Goal: Task Accomplishment & Management: Manage account settings

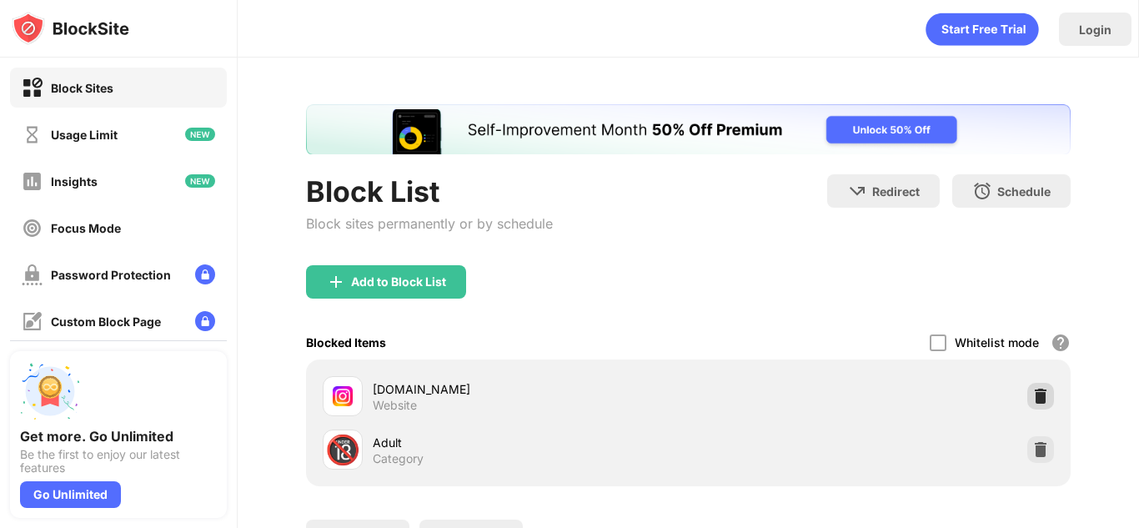
click at [1032, 397] on img at bounding box center [1040, 396] width 17 height 17
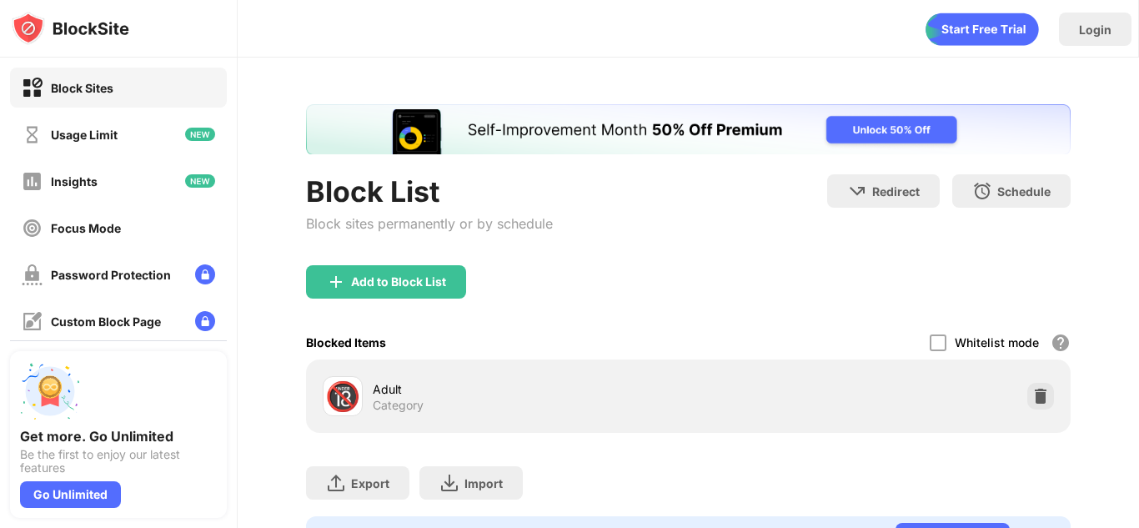
click at [399, 260] on div "Block List Block sites permanently or by schedule" at bounding box center [429, 219] width 247 height 91
click at [398, 283] on div "Add to Block List" at bounding box center [398, 281] width 95 height 13
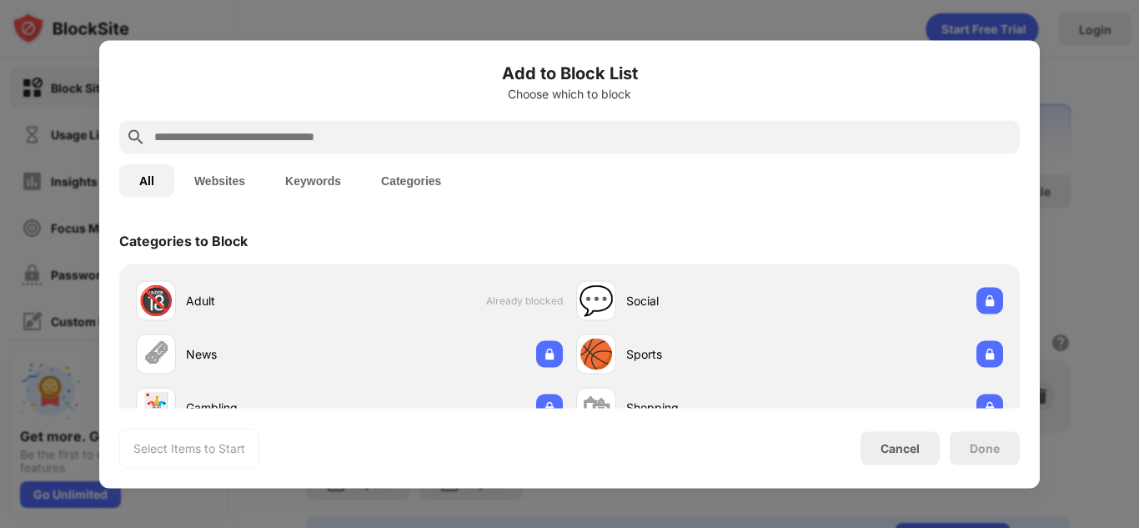
click at [384, 291] on div "🔞 Adult Already blocked" at bounding box center [349, 299] width 440 height 53
click at [283, 147] on div at bounding box center [569, 136] width 900 height 33
click at [277, 135] on input "text" at bounding box center [583, 137] width 860 height 20
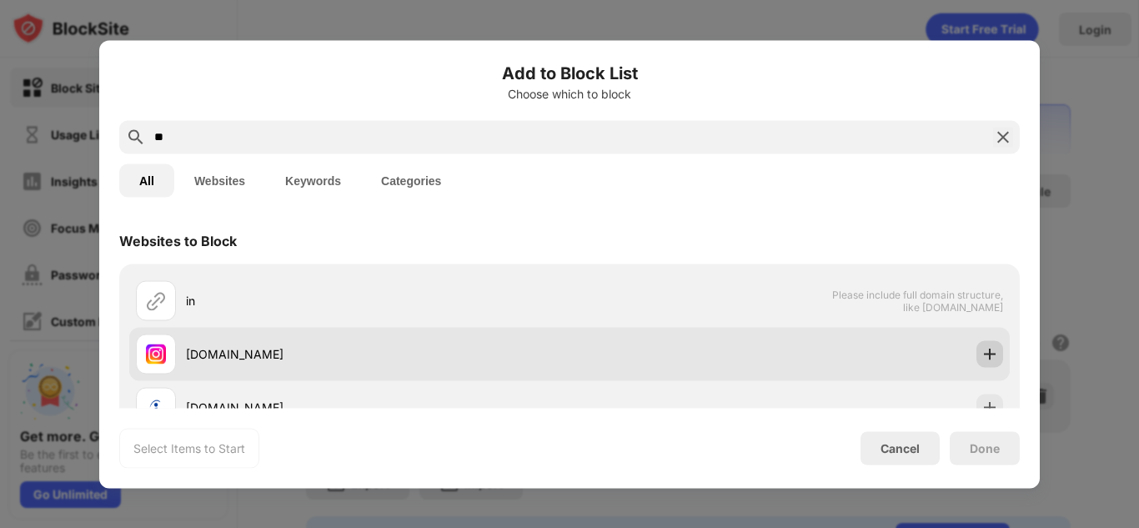
type input "**"
click at [981, 356] on img at bounding box center [989, 353] width 17 height 17
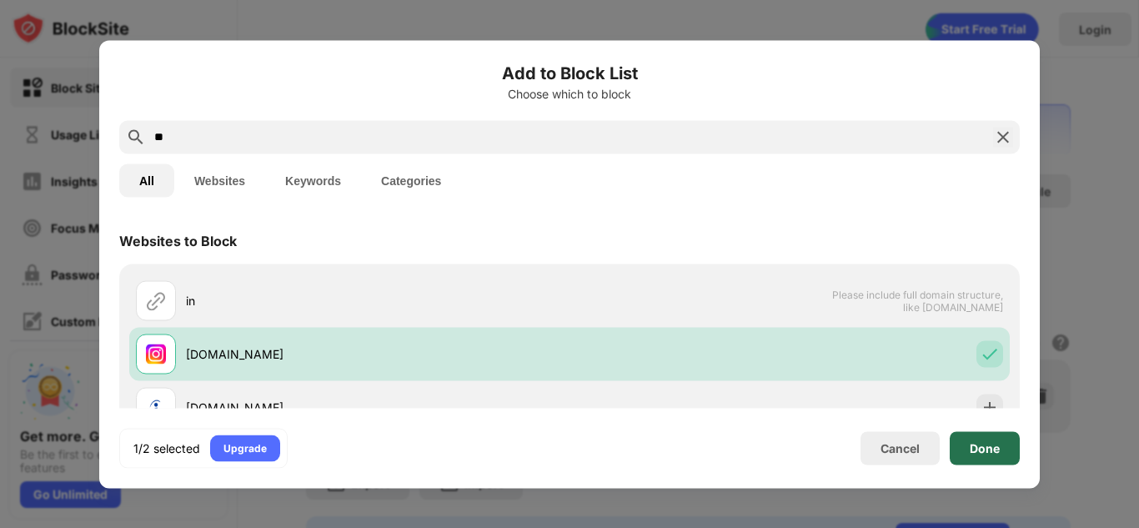
click at [953, 449] on div "Done" at bounding box center [985, 447] width 70 height 33
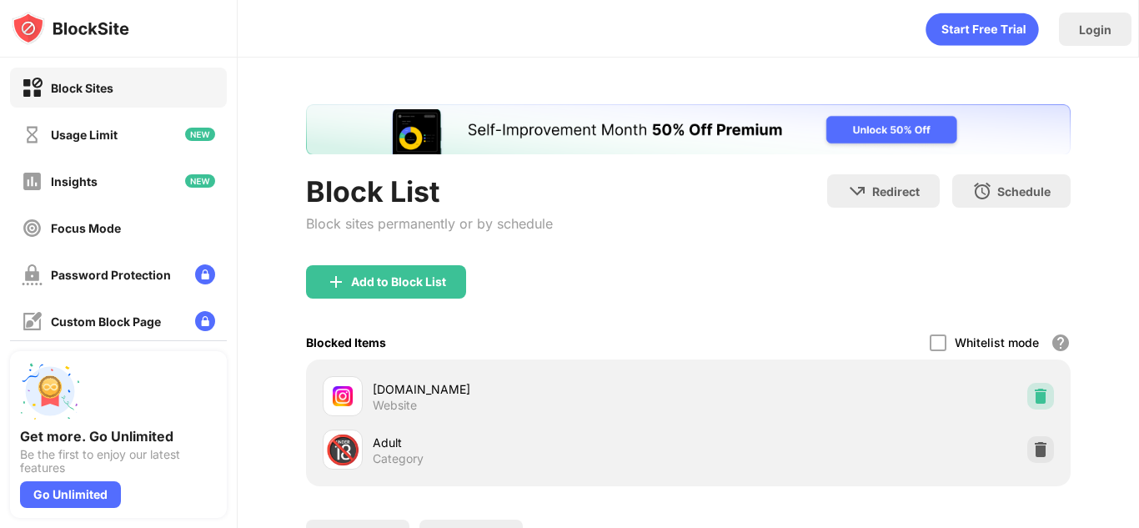
click at [1032, 399] on img at bounding box center [1040, 396] width 17 height 17
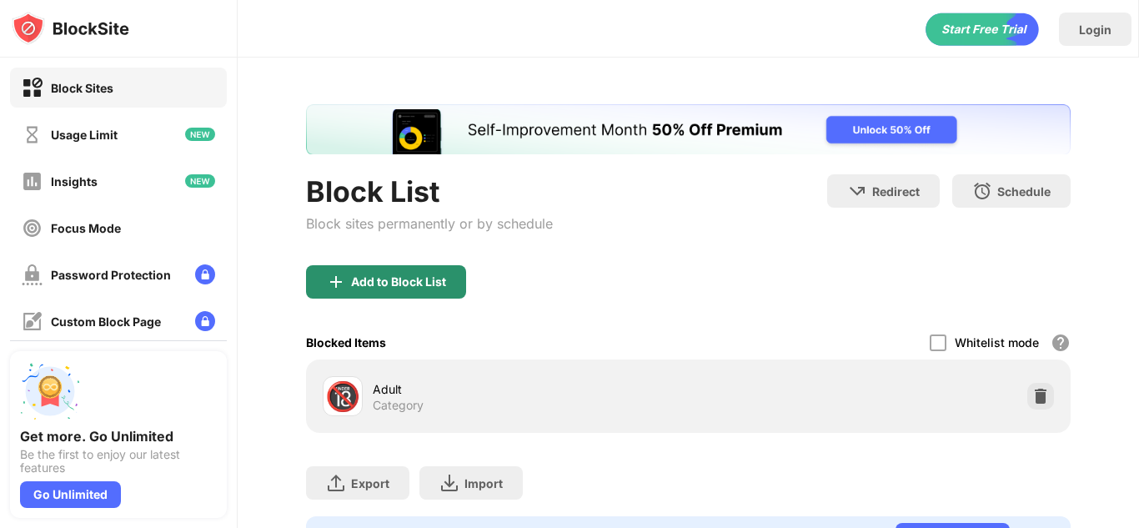
click at [398, 275] on div "Add to Block List" at bounding box center [398, 281] width 95 height 13
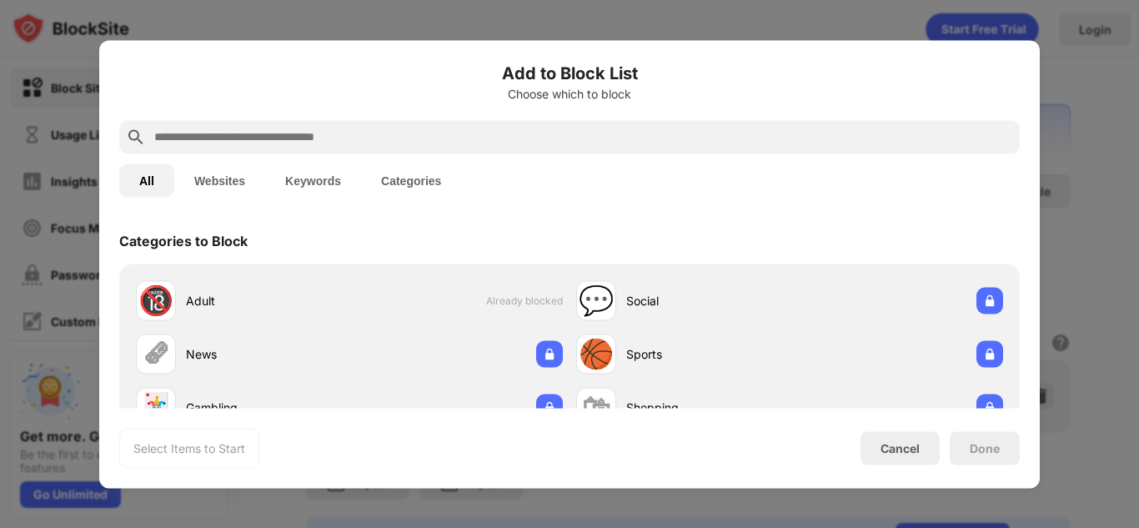
click at [376, 133] on input "text" at bounding box center [583, 137] width 860 height 20
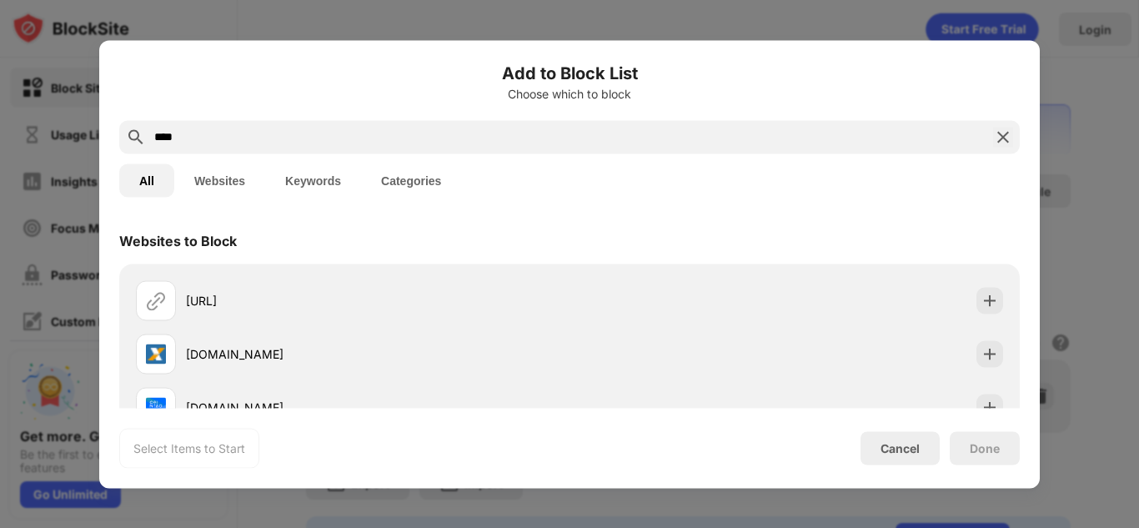
type input "****"
click at [568, 193] on div "All Websites Keywords Categories" at bounding box center [569, 179] width 900 height 53
click at [217, 180] on button "Websites" at bounding box center [219, 179] width 91 height 33
click at [152, 183] on button "All" at bounding box center [146, 179] width 55 height 33
click at [184, 183] on button "Websites" at bounding box center [219, 179] width 91 height 33
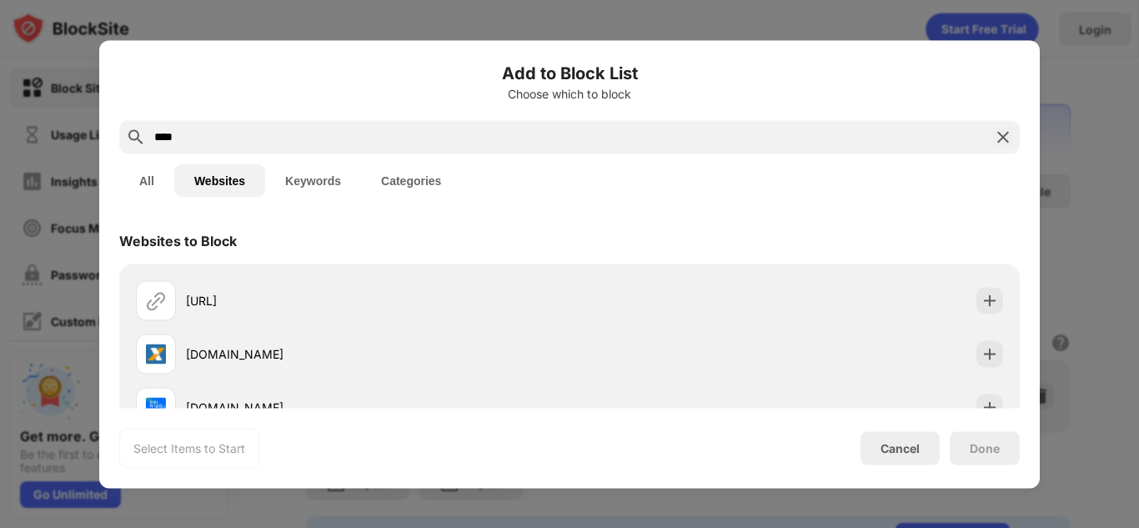
click at [367, 268] on div "c.ai caixa.gov.br cainiao.com caixin.com cgd.pt caixabank.es" at bounding box center [569, 433] width 900 height 340
click at [408, 135] on input "****" at bounding box center [570, 137] width 834 height 20
click at [143, 174] on button "All" at bounding box center [146, 179] width 55 height 33
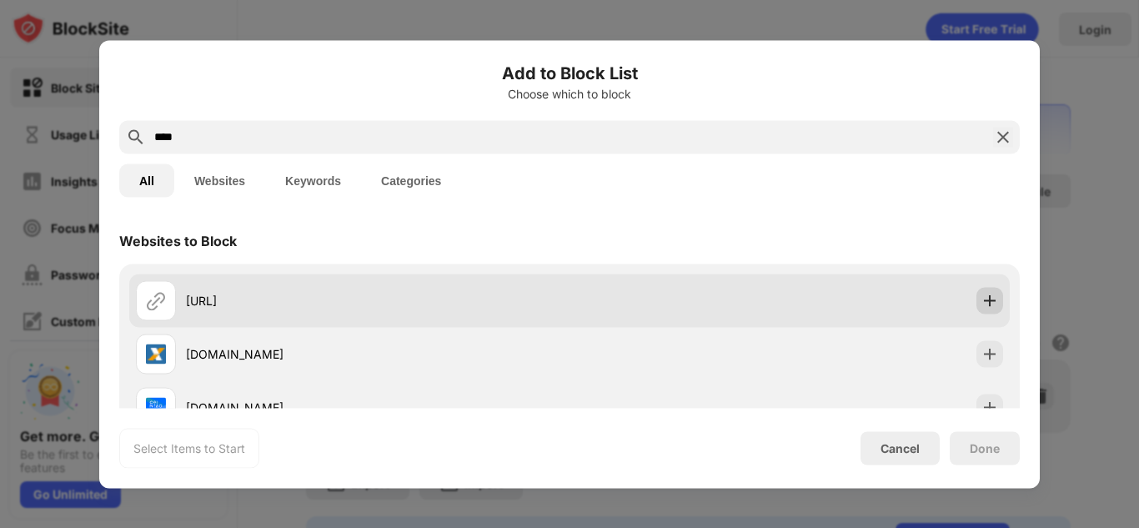
click at [981, 297] on img at bounding box center [989, 300] width 17 height 17
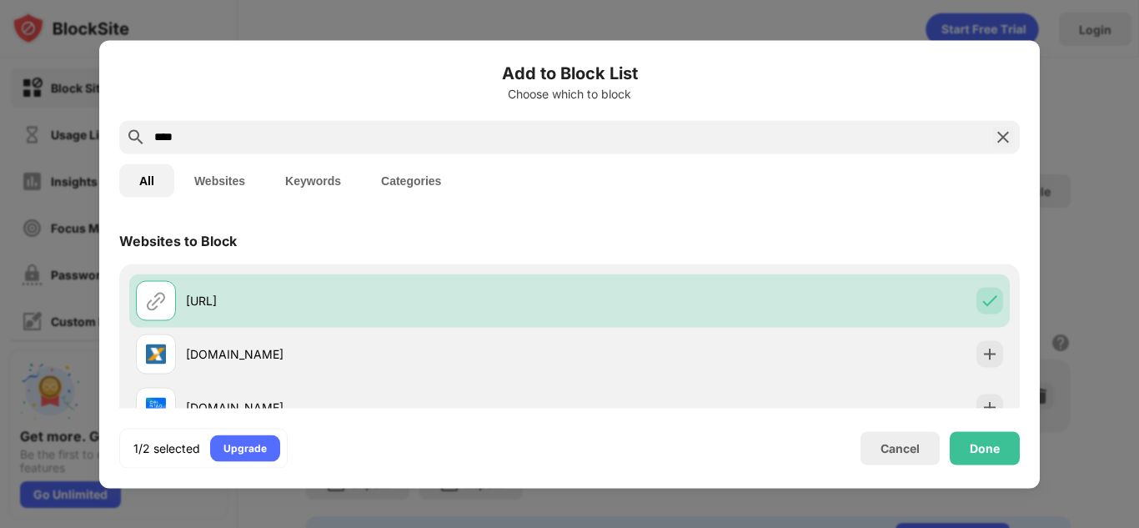
click at [1005, 141] on img at bounding box center [1003, 137] width 20 height 20
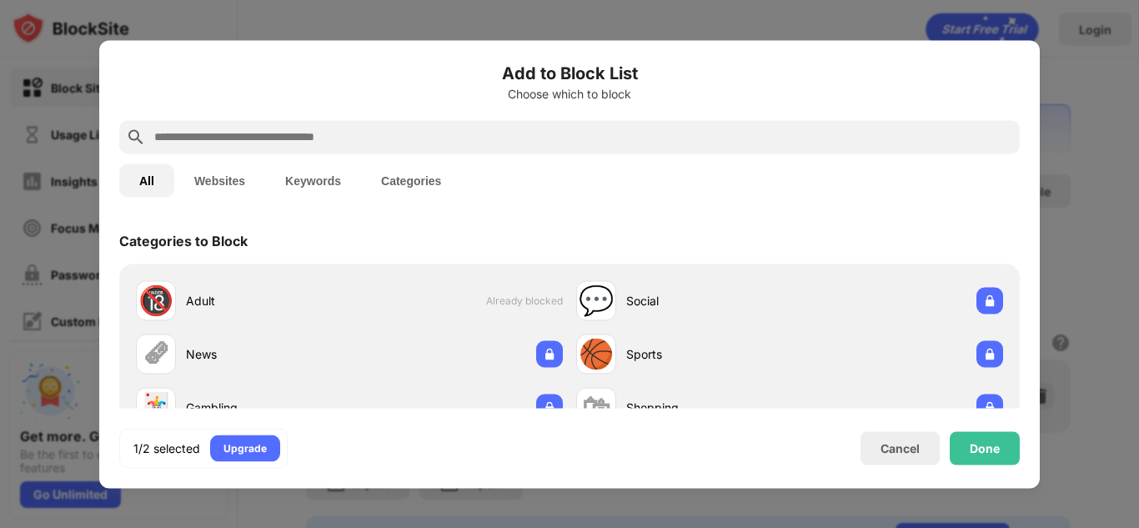
click at [783, 141] on input "text" at bounding box center [583, 137] width 860 height 20
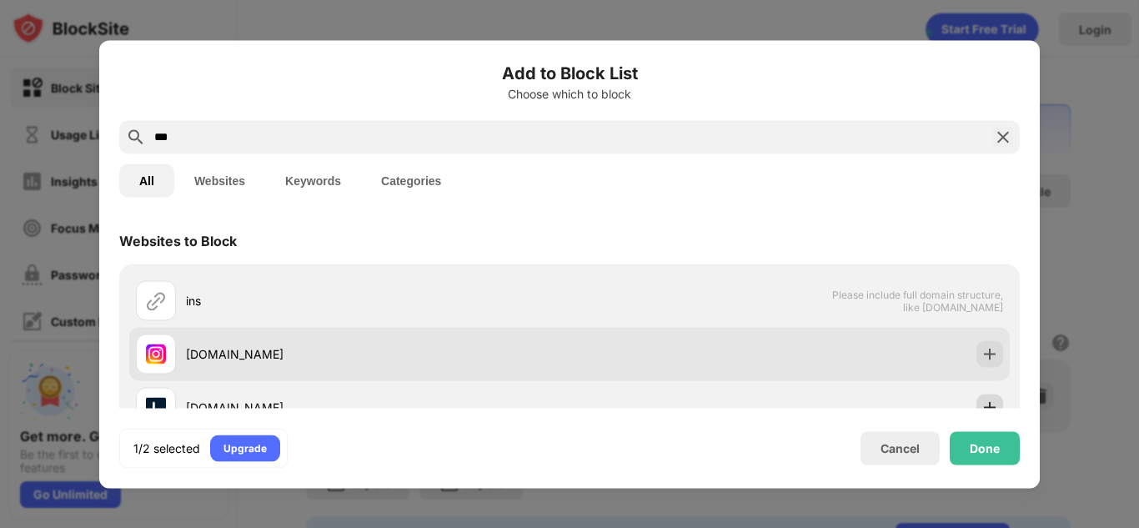
type input "***"
click at [976, 344] on div at bounding box center [989, 353] width 27 height 27
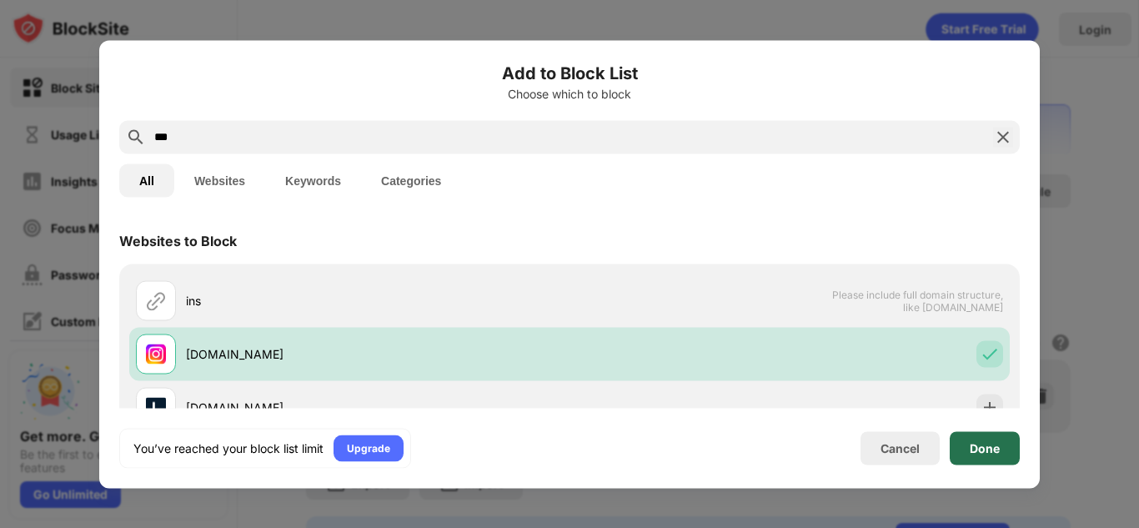
click at [965, 447] on div "Done" at bounding box center [985, 447] width 70 height 33
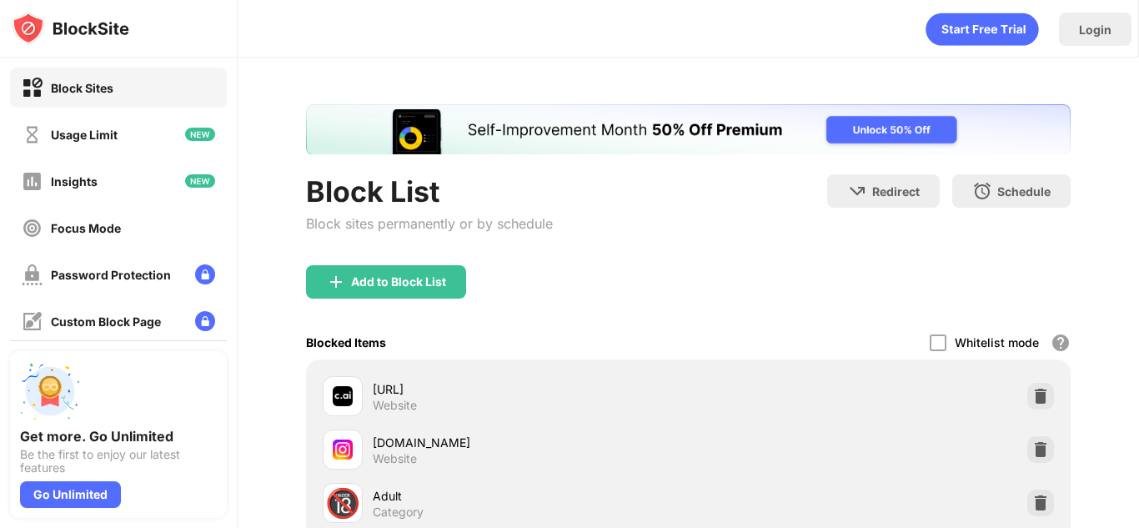
click at [667, 272] on div "Add to Block List" at bounding box center [688, 295] width 764 height 60
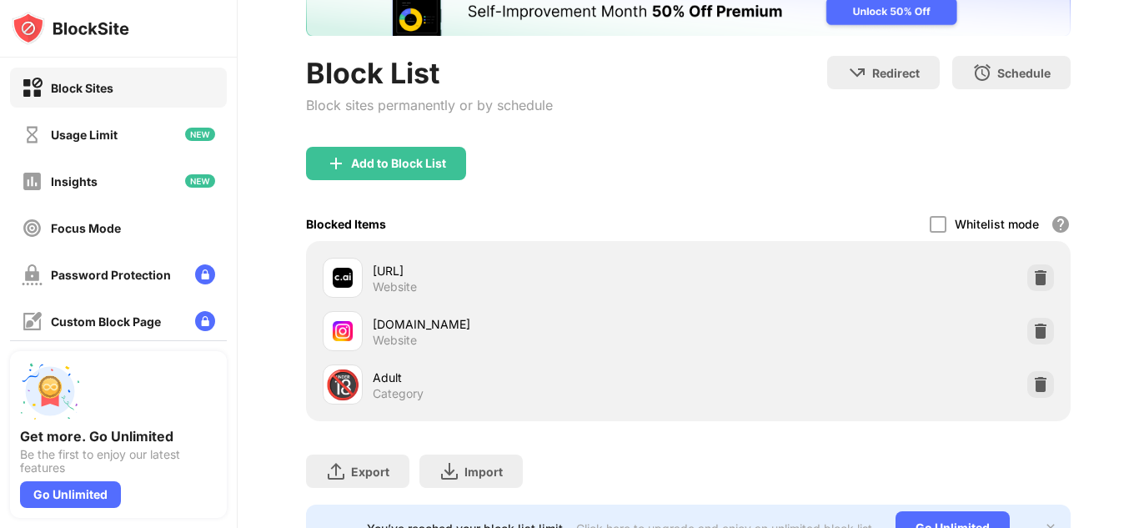
scroll to position [133, 0]
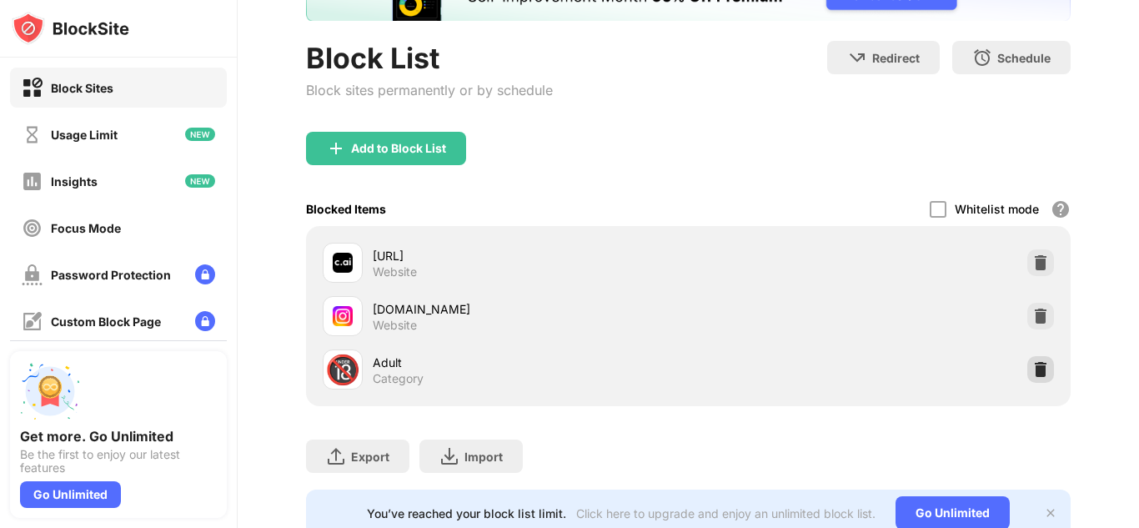
click at [1032, 373] on img at bounding box center [1040, 369] width 17 height 17
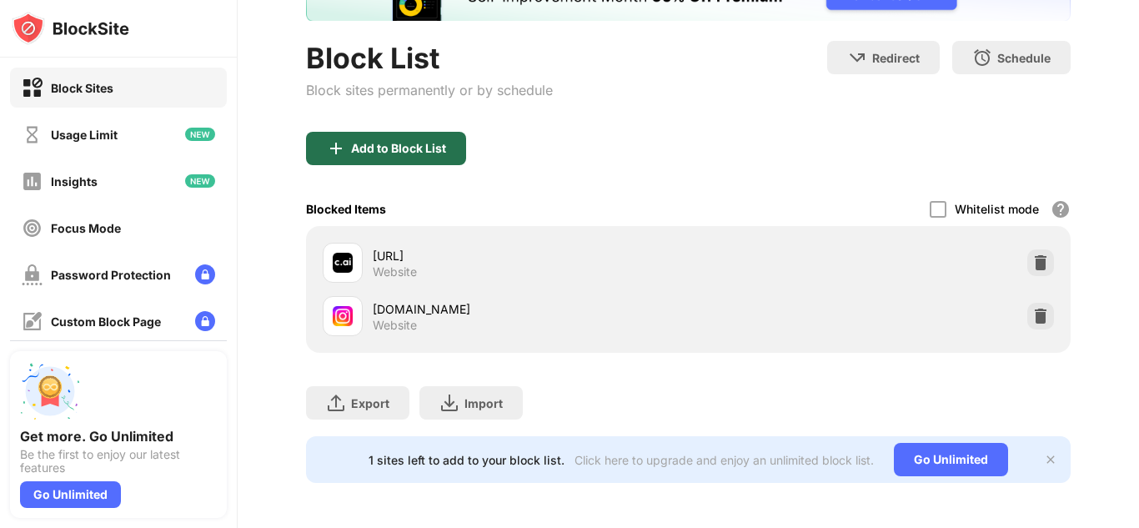
click at [363, 151] on div "Add to Block List" at bounding box center [398, 148] width 95 height 13
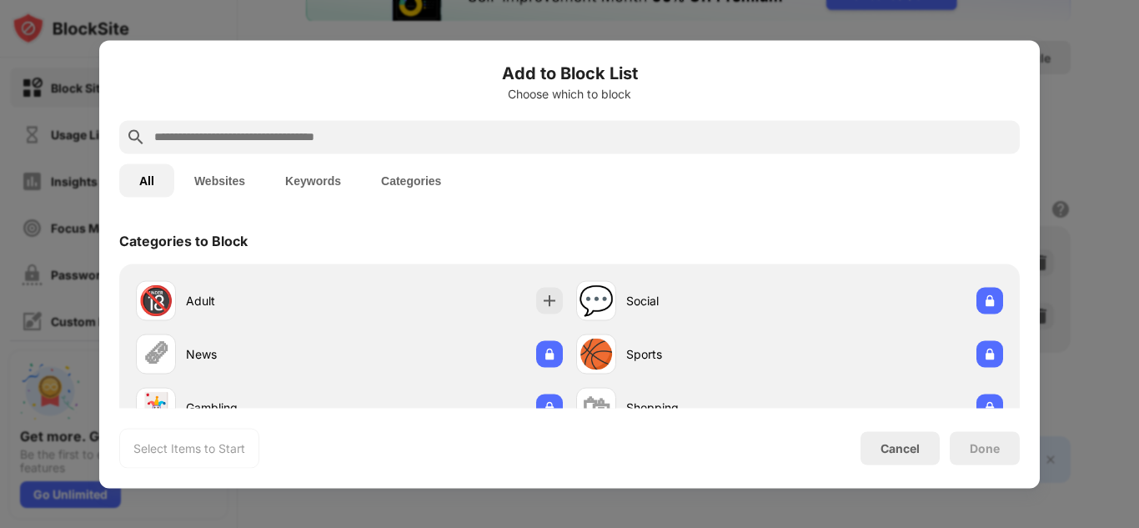
click at [383, 127] on input "text" at bounding box center [583, 137] width 860 height 20
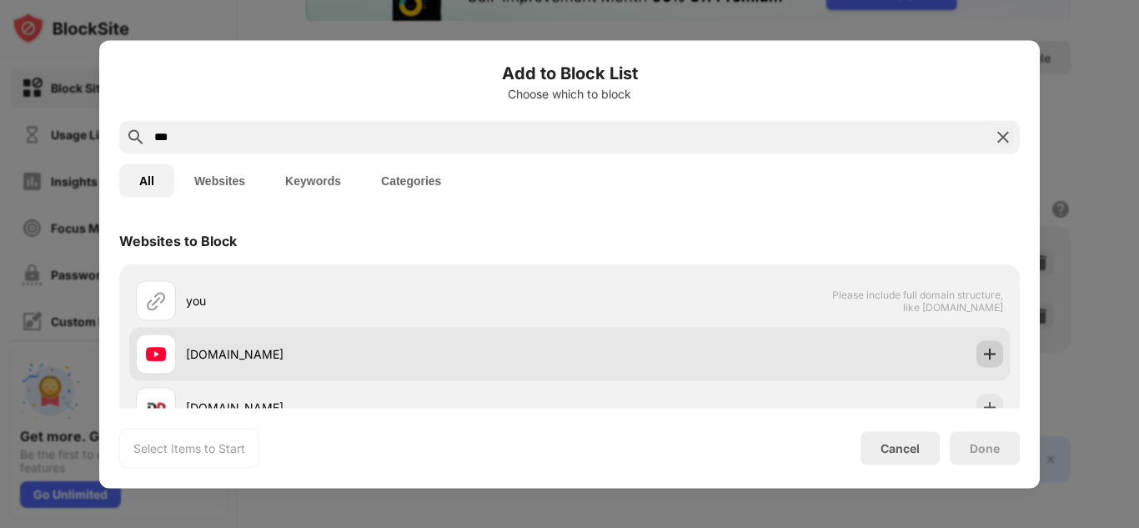
type input "***"
click at [981, 355] on img at bounding box center [989, 353] width 17 height 17
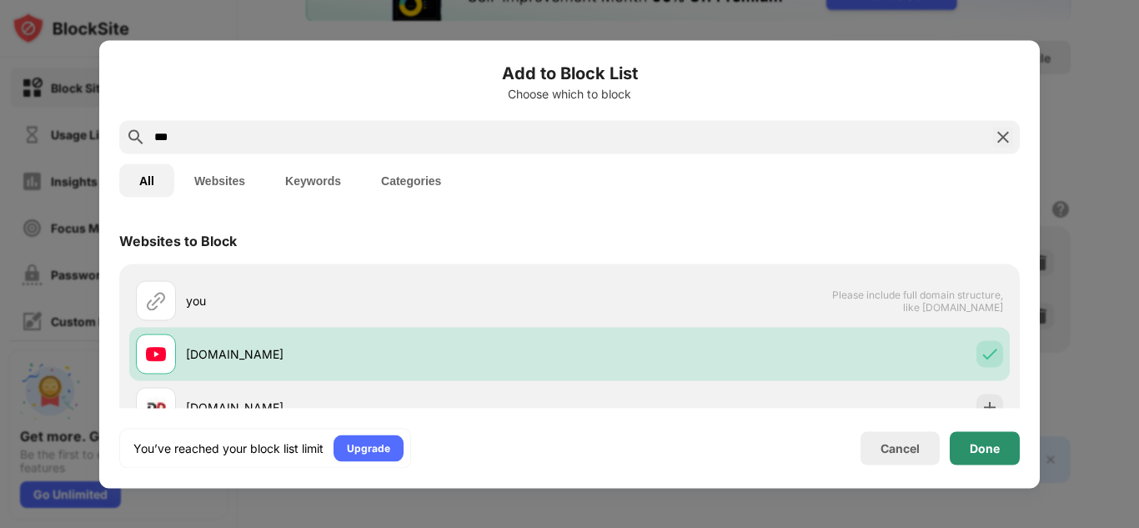
click at [990, 458] on div "Done" at bounding box center [985, 447] width 70 height 33
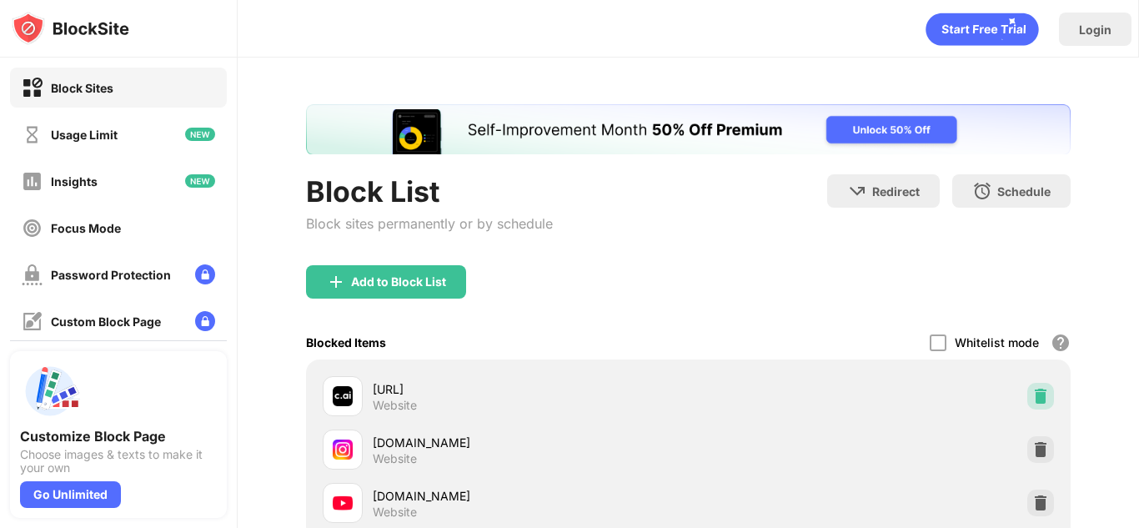
click at [1032, 391] on img at bounding box center [1040, 396] width 17 height 17
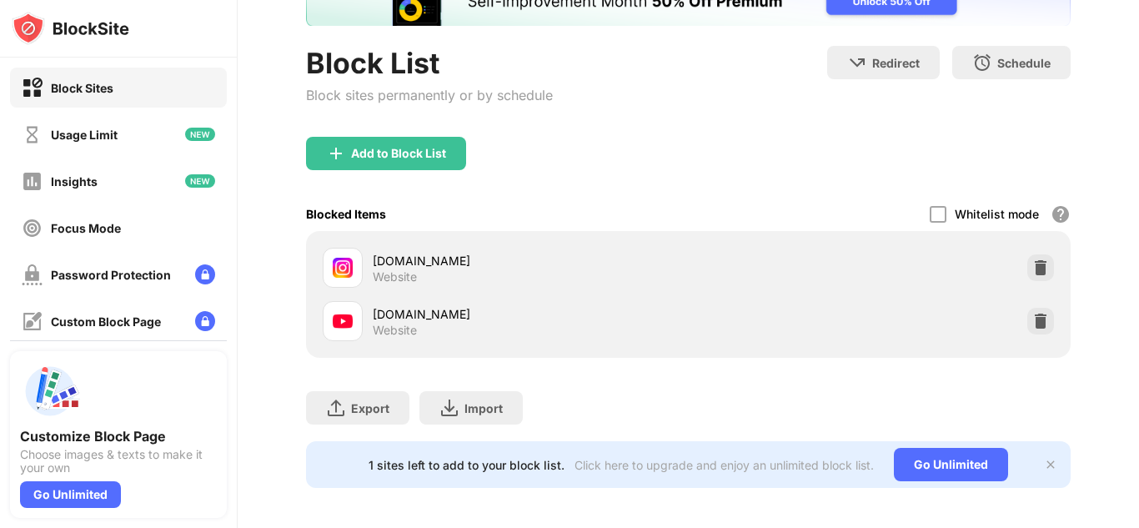
scroll to position [148, 0]
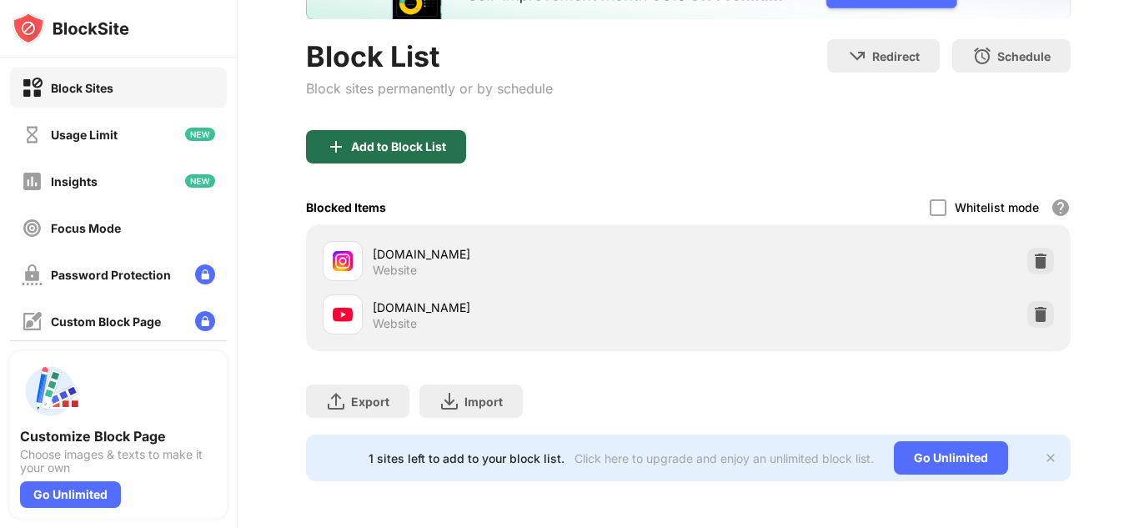
click at [409, 130] on div "Add to Block List" at bounding box center [386, 146] width 160 height 33
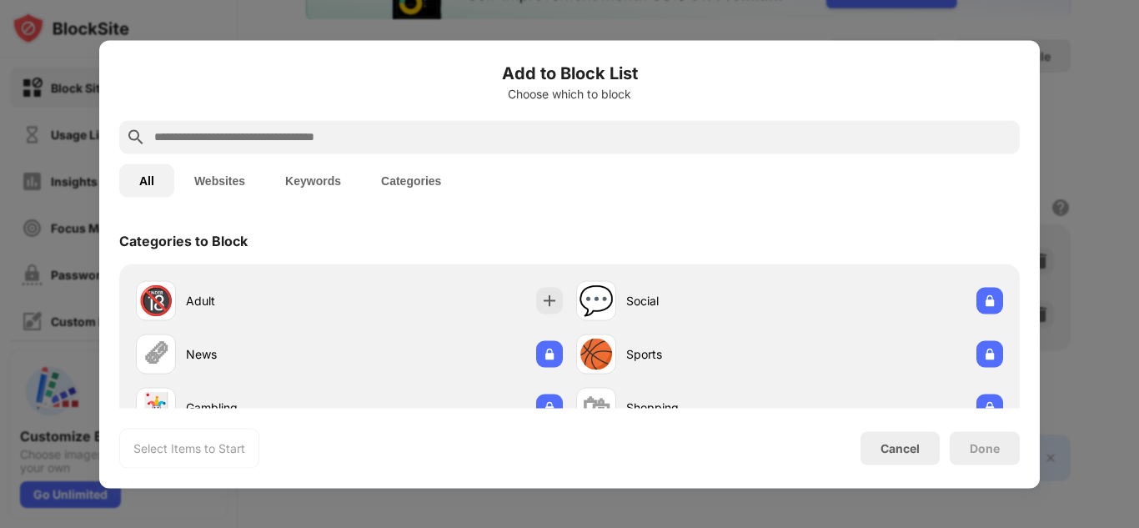
click at [529, 136] on input "text" at bounding box center [583, 137] width 860 height 20
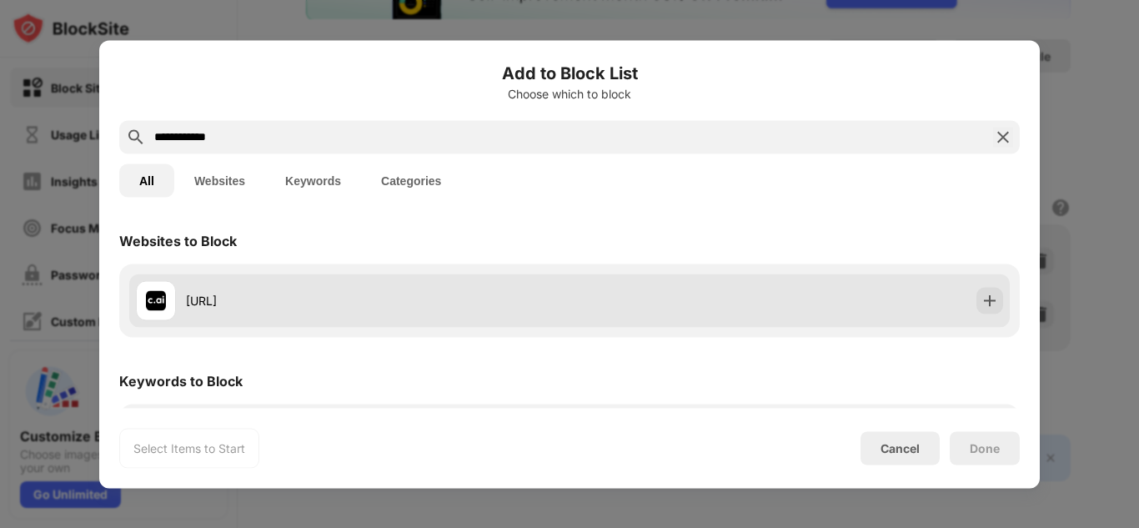
type input "**********"
click at [990, 313] on div "character.ai" at bounding box center [569, 299] width 880 height 53
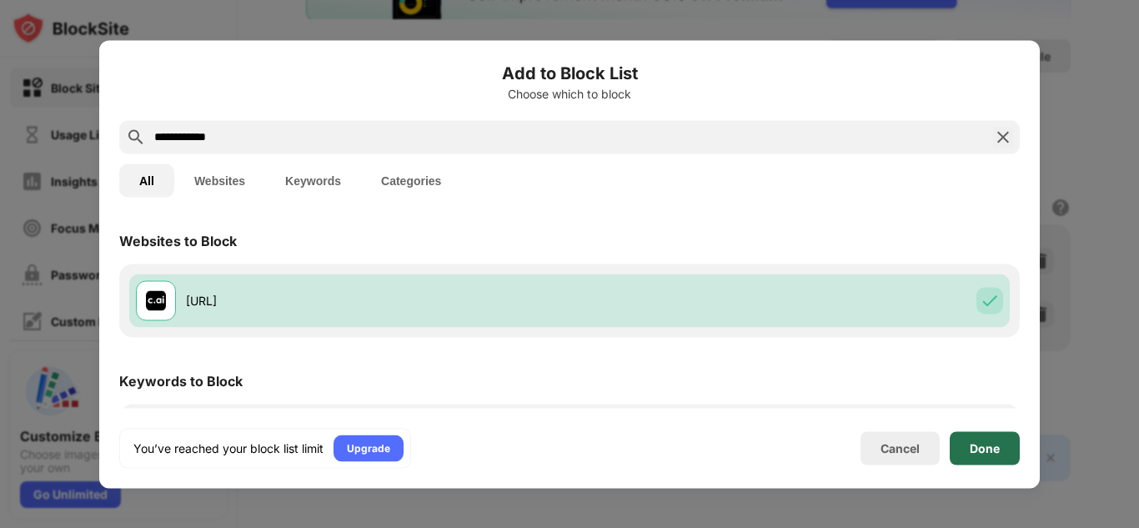
click at [997, 447] on div "Done" at bounding box center [985, 447] width 30 height 13
